Goal: Task Accomplishment & Management: Use online tool/utility

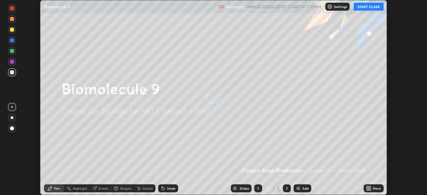
scroll to position [195, 427]
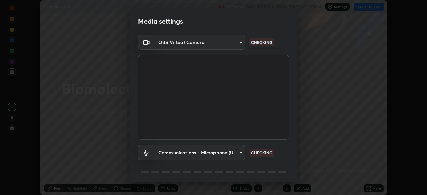
type input "8428e2be8a3e3f13974341e33778a08111258fb38798500ded61d344a6a8a77e"
type input "communications"
click at [294, 181] on div "OBS Virtual Camera 8428e2be8a3e3f13974341e33778a08111258fb38798500ded61d344a6a8…" at bounding box center [213, 109] width 167 height 149
click at [294, 180] on div "OBS Virtual Camera 8428e2be8a3e3f13974341e33778a08111258fb38798500ded61d344a6a8…" at bounding box center [213, 109] width 167 height 149
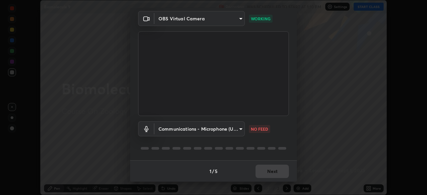
scroll to position [23, 0]
click at [261, 171] on button "Next" at bounding box center [271, 171] width 33 height 13
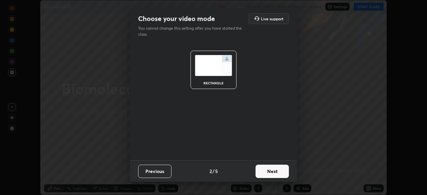
click at [267, 172] on button "Next" at bounding box center [271, 171] width 33 height 13
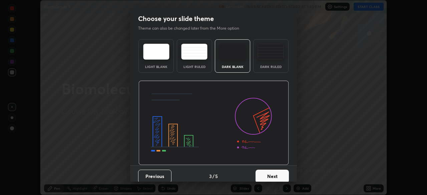
click at [272, 174] on button "Next" at bounding box center [271, 176] width 33 height 13
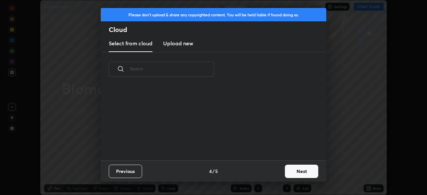
click at [276, 173] on div "Previous 4 / 5 Next" at bounding box center [213, 170] width 225 height 21
click at [293, 174] on button "Next" at bounding box center [301, 171] width 33 height 13
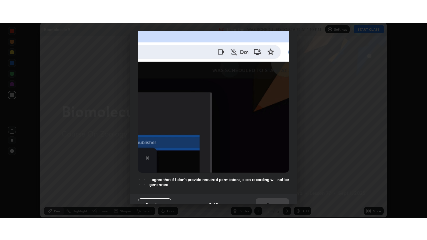
scroll to position [152, 0]
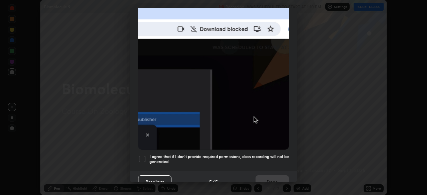
click at [143, 157] on div at bounding box center [142, 159] width 8 height 8
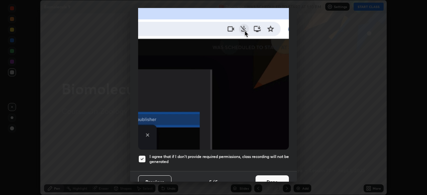
click at [263, 179] on button "Done" at bounding box center [271, 181] width 33 height 13
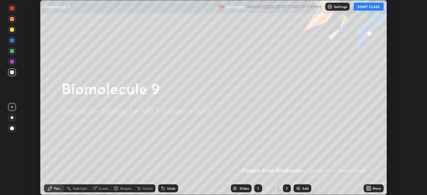
click at [368, 190] on icon at bounding box center [367, 190] width 2 height 2
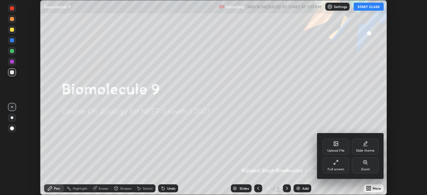
click at [333, 166] on div "Full screen" at bounding box center [335, 165] width 27 height 16
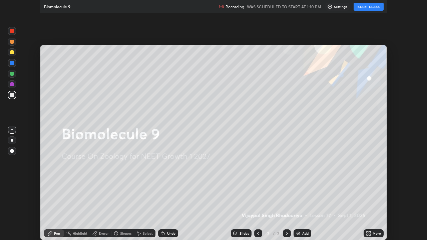
scroll to position [240, 427]
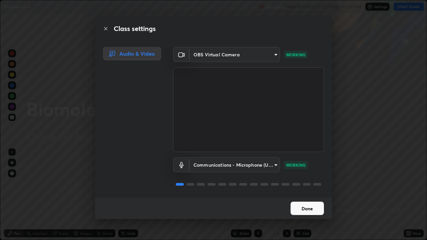
click at [307, 195] on button "Done" at bounding box center [306, 208] width 33 height 13
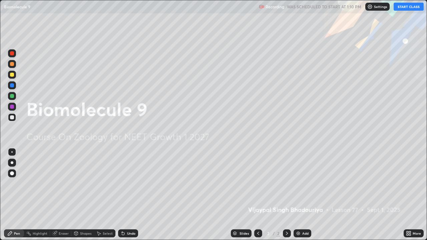
click at [399, 9] on button "START CLASS" at bounding box center [408, 7] width 30 height 8
click at [298, 195] on img at bounding box center [297, 233] width 5 height 5
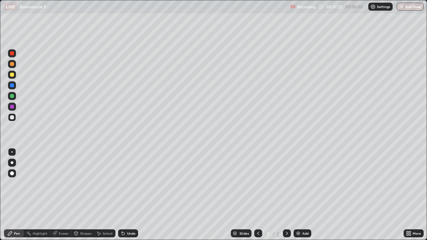
click at [297, 195] on img at bounding box center [297, 233] width 5 height 5
